Goal: Information Seeking & Learning: Find specific fact

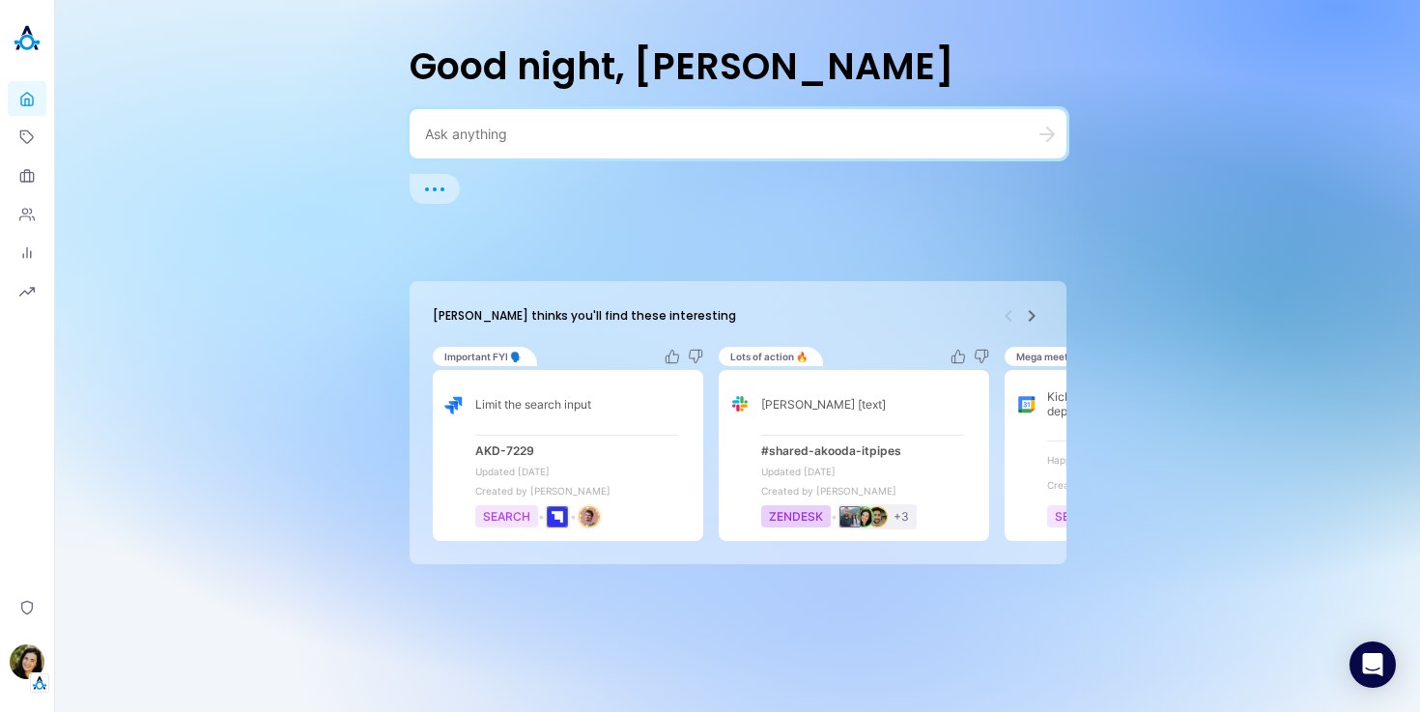
click at [558, 126] on textarea at bounding box center [715, 134] width 580 height 18
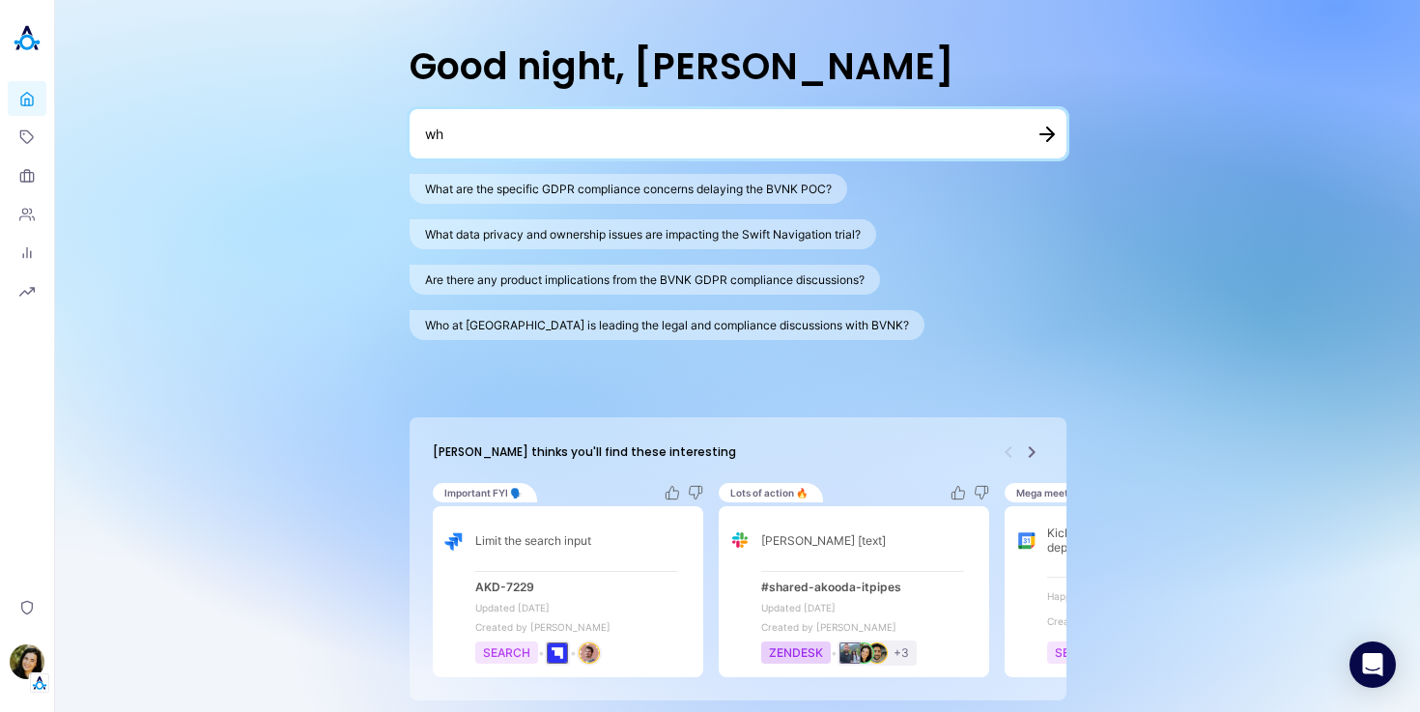
type textarea "w"
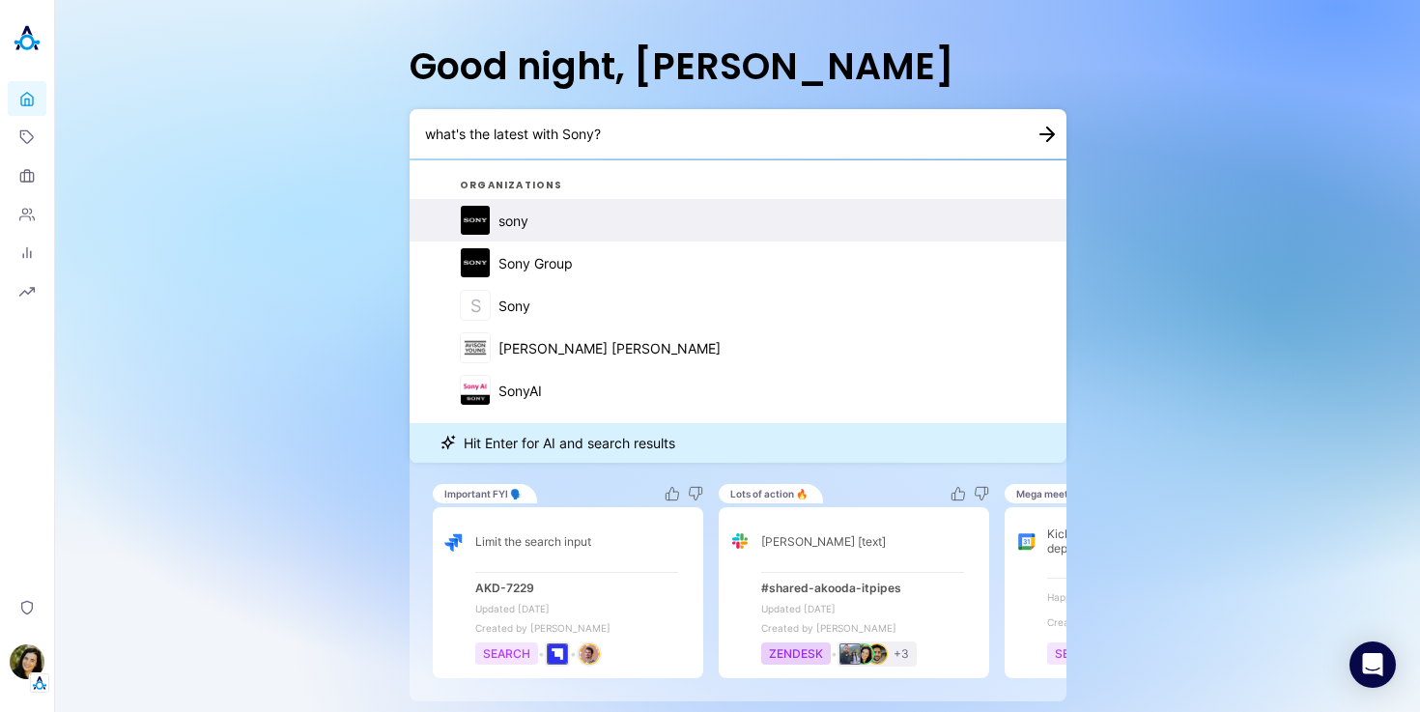
type textarea "what's the latest with Sony?"
click at [526, 222] on div "sony" at bounding box center [514, 221] width 30 height 16
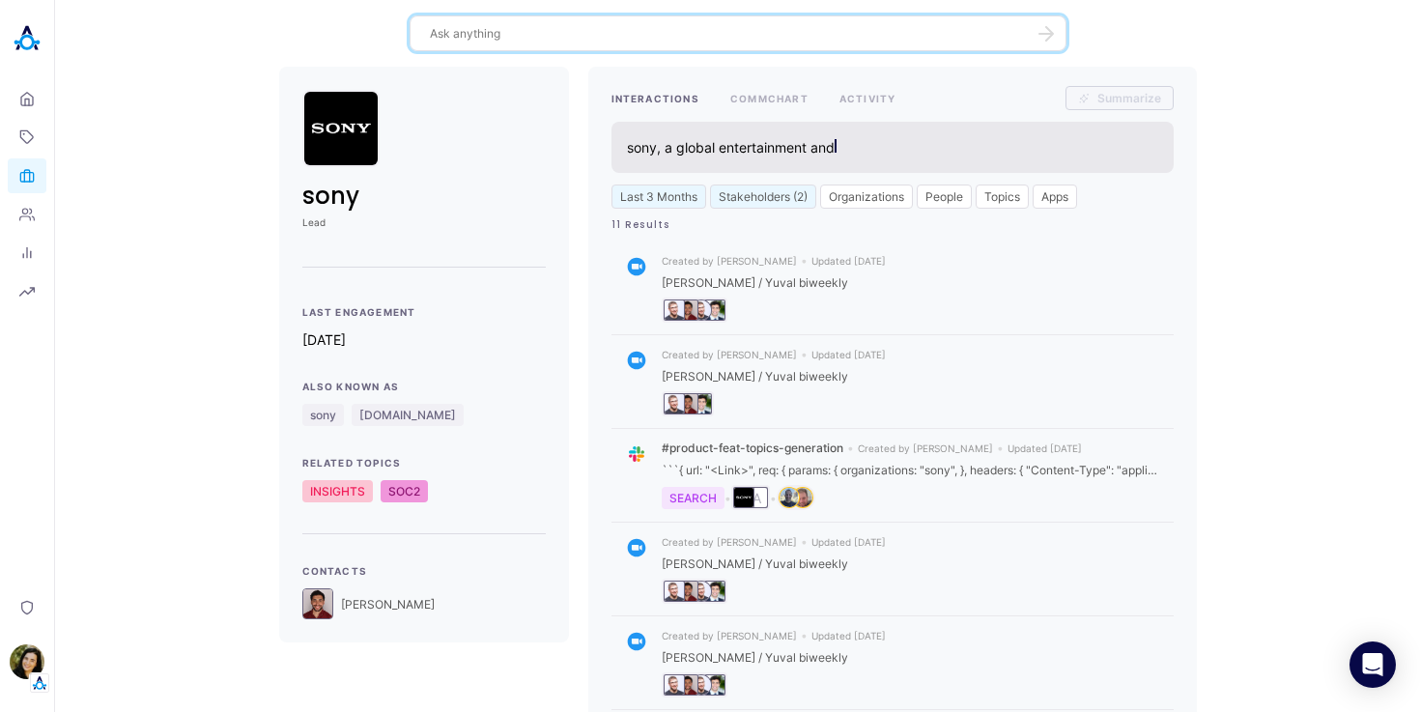
click at [514, 32] on textarea at bounding box center [726, 33] width 593 height 18
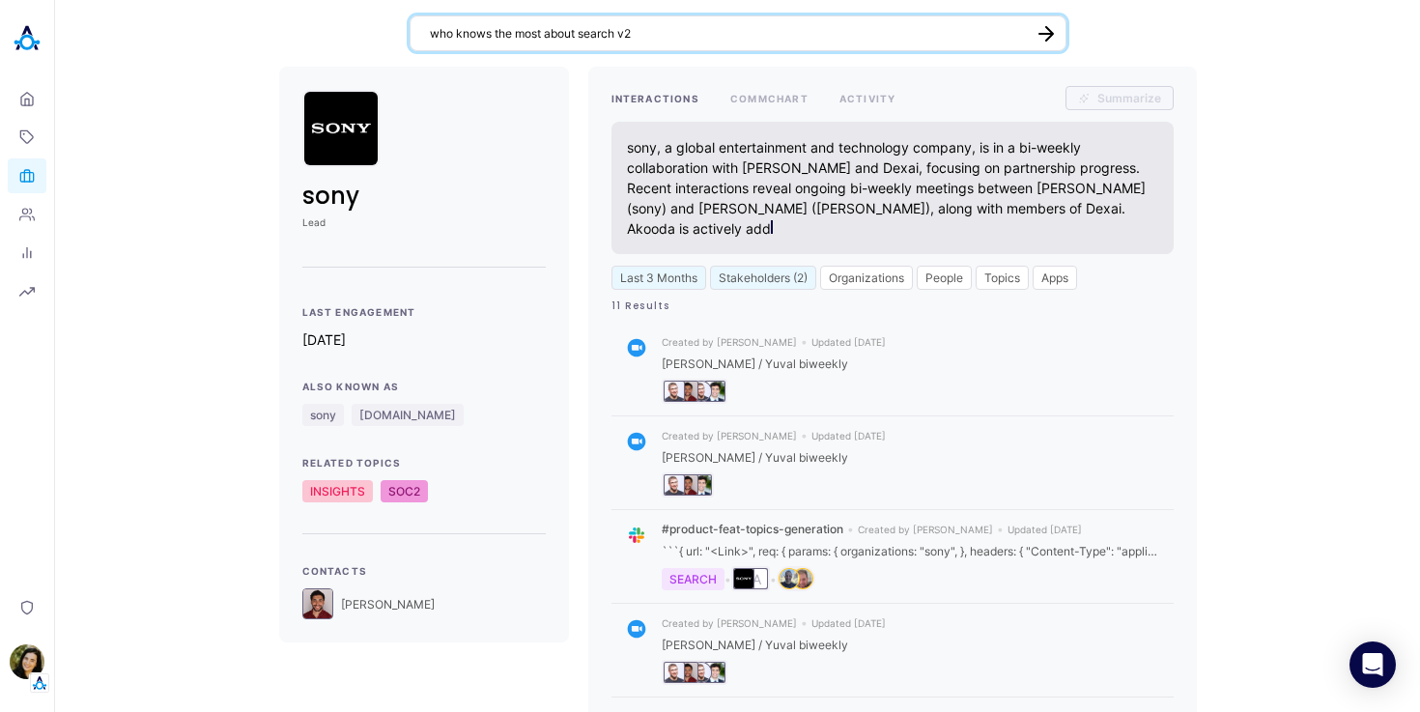
type textarea "who knows the most about search v2?"
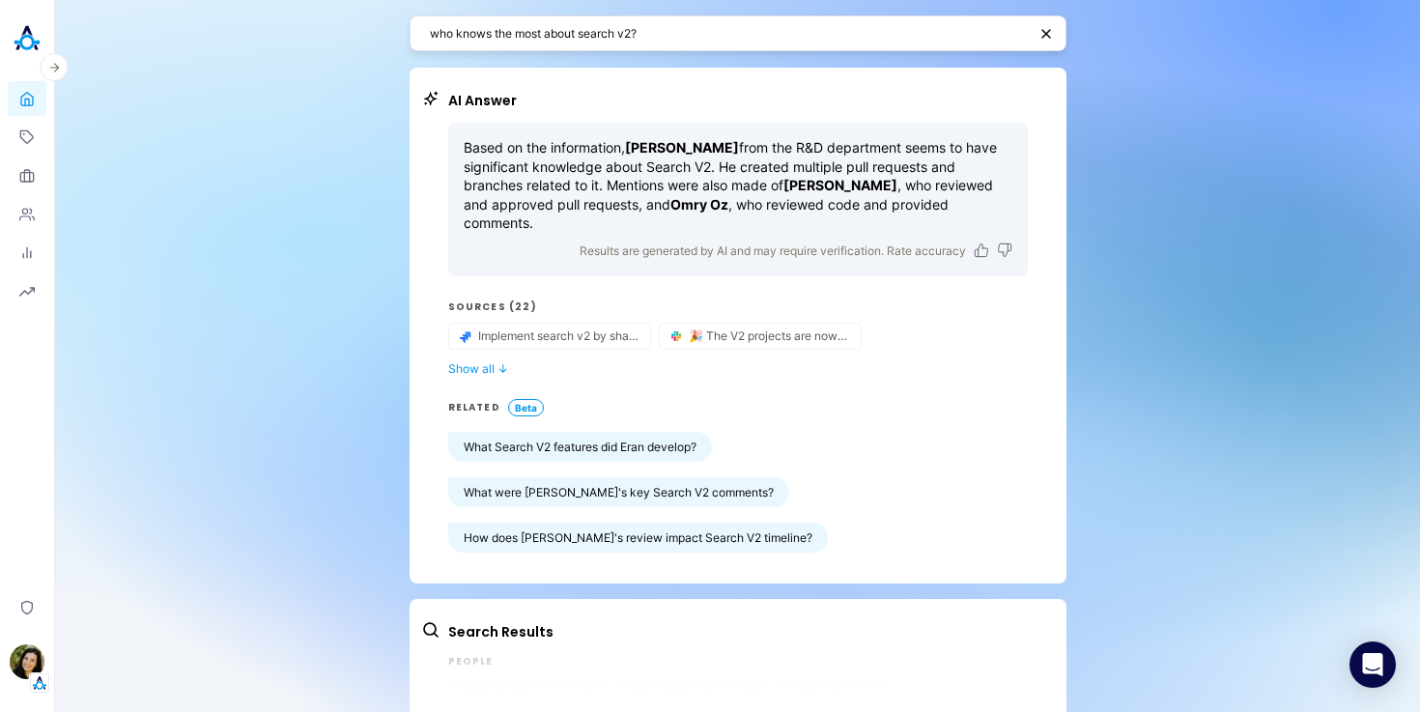
click at [24, 45] on img at bounding box center [27, 38] width 39 height 39
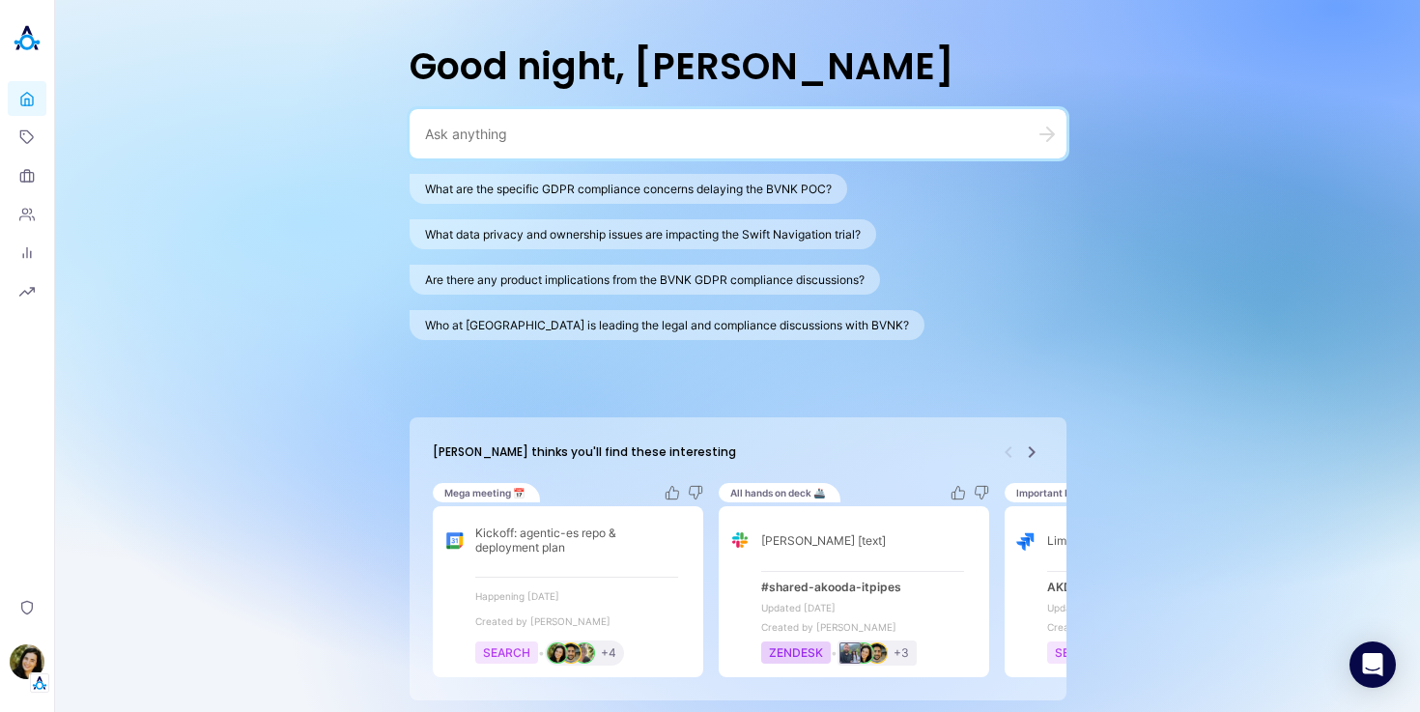
click at [467, 142] on textarea at bounding box center [715, 134] width 580 height 18
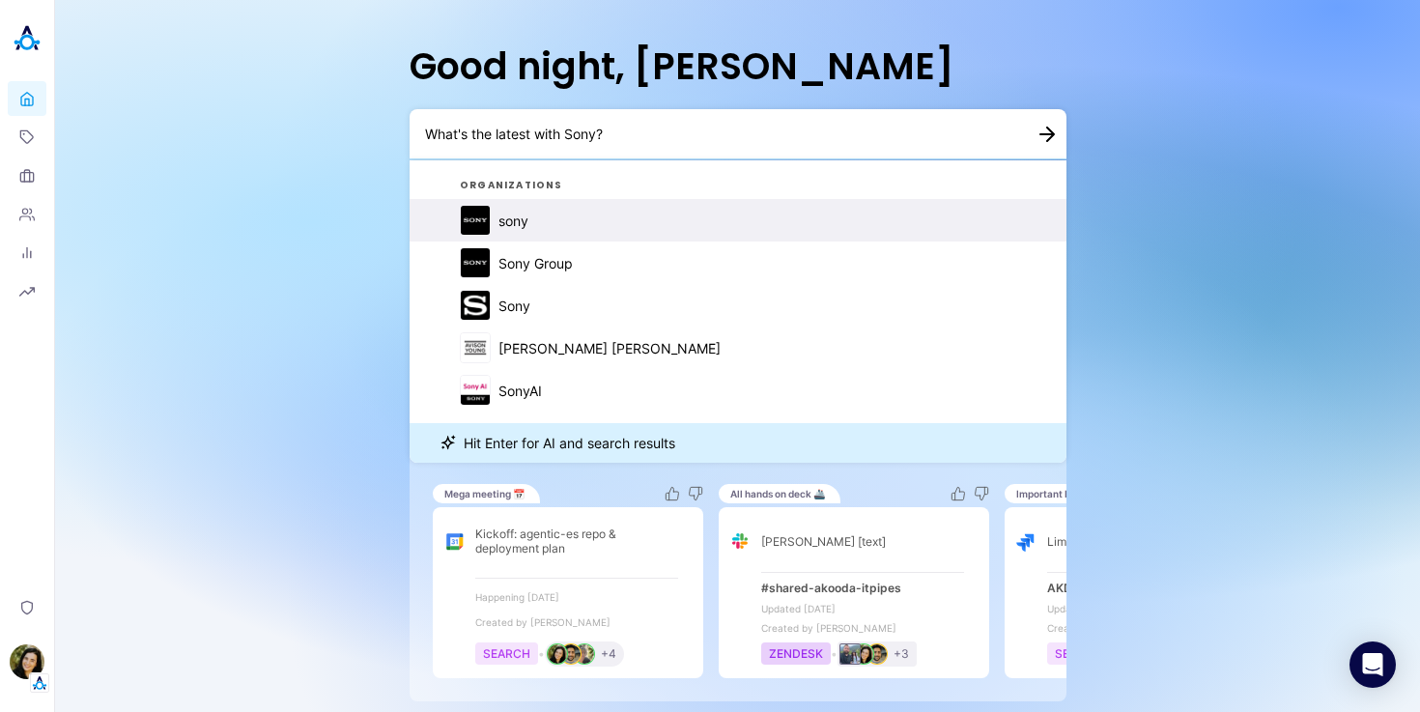
type textarea "What's the latest with Sony?"
click at [539, 219] on button "sony" at bounding box center [738, 220] width 657 height 43
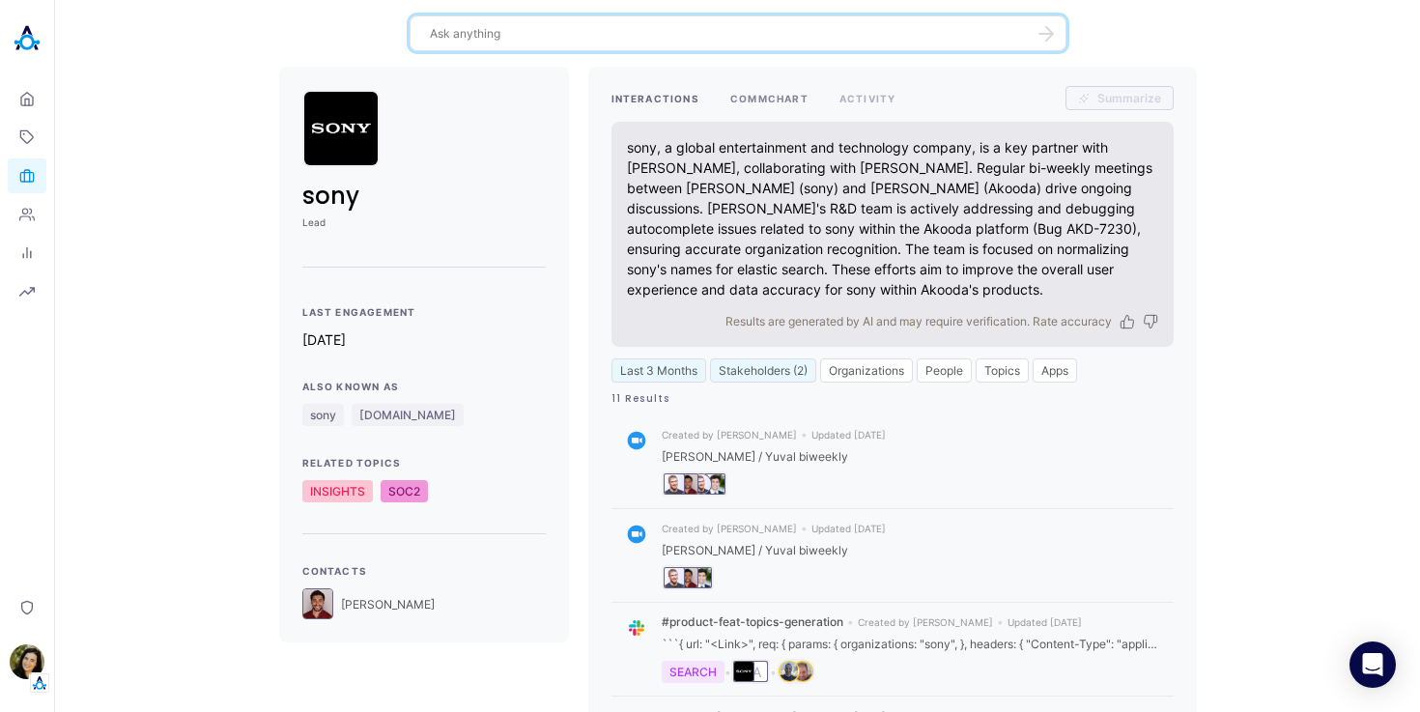
click at [771, 96] on button "COMMCHART" at bounding box center [769, 98] width 78 height 24
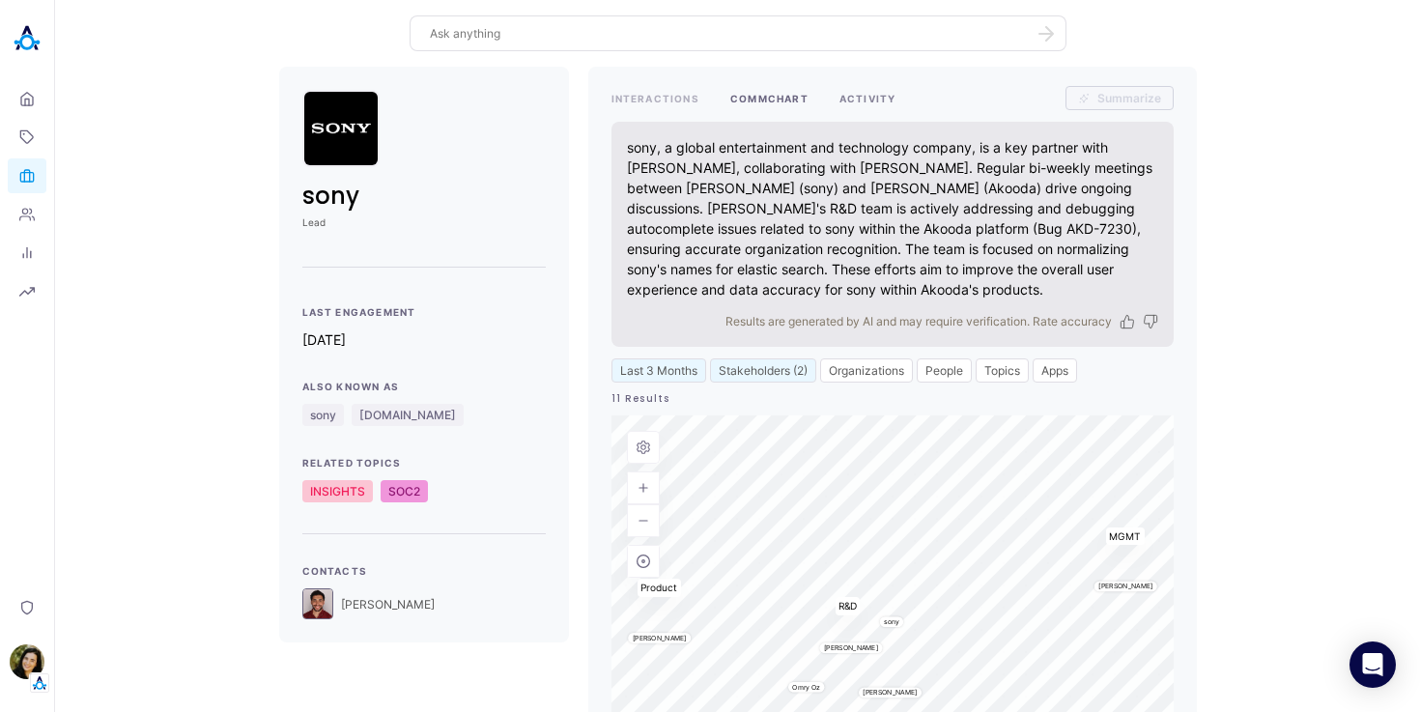
click at [872, 95] on button "ACTIVITY" at bounding box center [868, 98] width 57 height 24
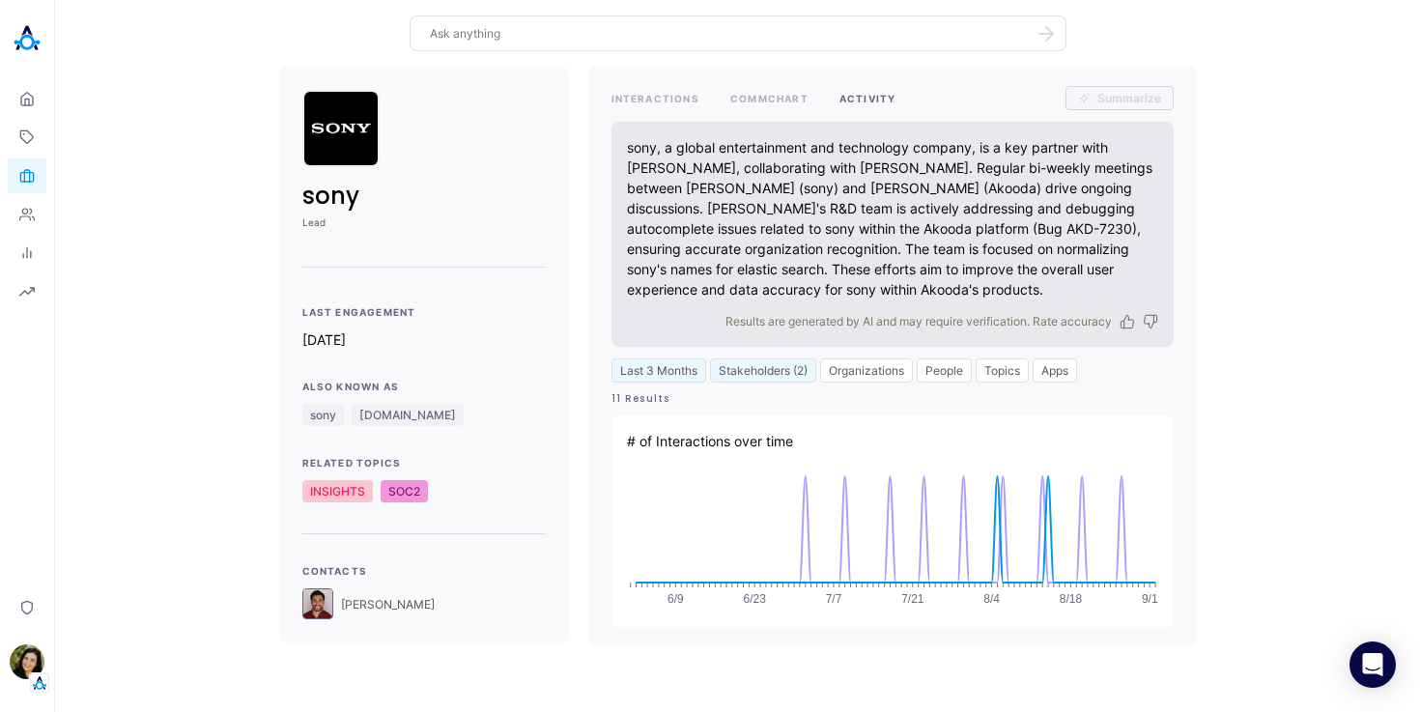
click at [493, 33] on textarea at bounding box center [726, 33] width 593 height 18
type textarea "Who knows the most about search v2?"
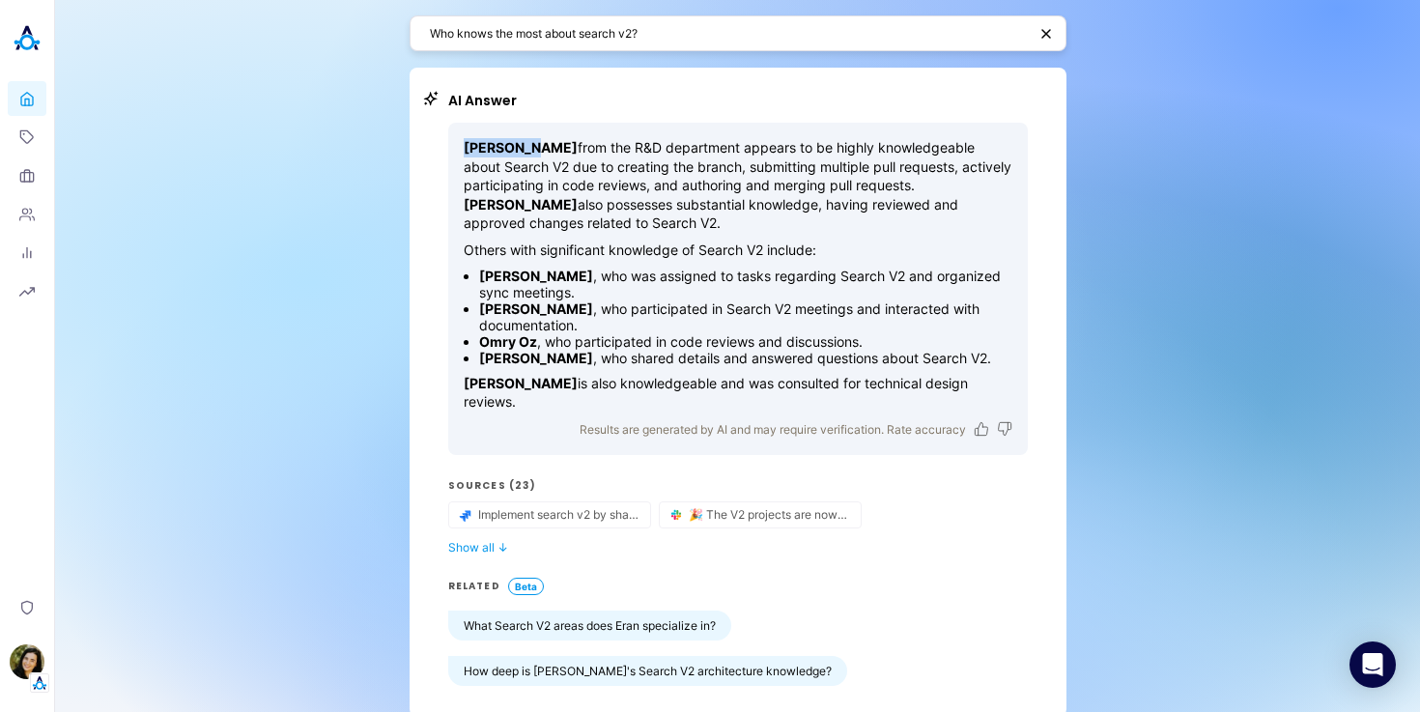
drag, startPoint x: 529, startPoint y: 149, endPoint x: 463, endPoint y: 150, distance: 65.7
click at [464, 150] on p "[PERSON_NAME] from the R&D department appears to be highly knowledgeable about …" at bounding box center [738, 185] width 549 height 95
drag, startPoint x: 962, startPoint y: 186, endPoint x: 928, endPoint y: 186, distance: 34.8
click at [578, 196] on strong "[PERSON_NAME]" at bounding box center [521, 204] width 114 height 16
click at [963, 212] on p "[PERSON_NAME] from the R&D department appears to be highly knowledgeable about …" at bounding box center [738, 185] width 549 height 95
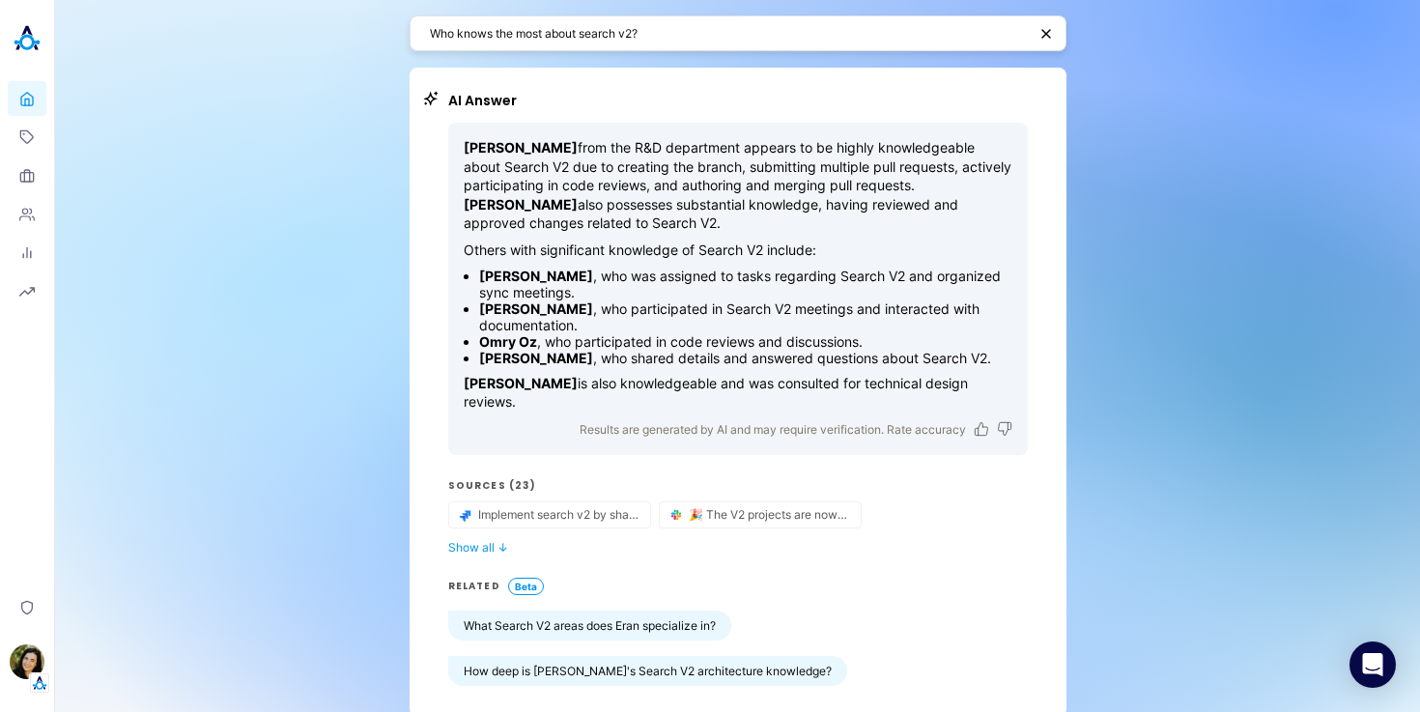
drag, startPoint x: 729, startPoint y: 201, endPoint x: 847, endPoint y: 214, distance: 119.5
click at [849, 215] on p "[PERSON_NAME] from the R&D department appears to be highly knowledgeable about …" at bounding box center [738, 185] width 549 height 95
click at [847, 214] on p "[PERSON_NAME] from the R&D department appears to be highly knowledgeable about …" at bounding box center [738, 185] width 549 height 95
click at [492, 540] on button "Show all ↓" at bounding box center [738, 547] width 580 height 14
